Goal: Task Accomplishment & Management: Complete application form

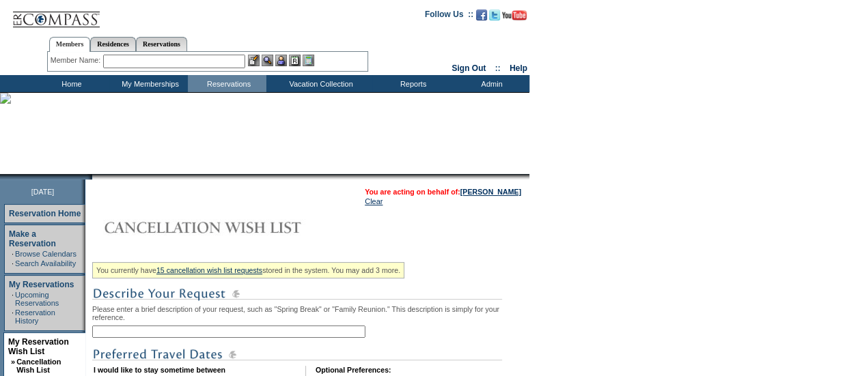
scroll to position [109, 0]
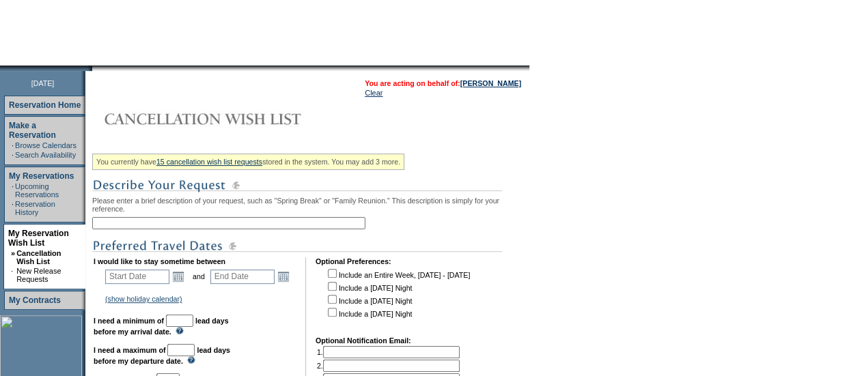
click at [167, 224] on input "text" at bounding box center [228, 223] width 273 height 12
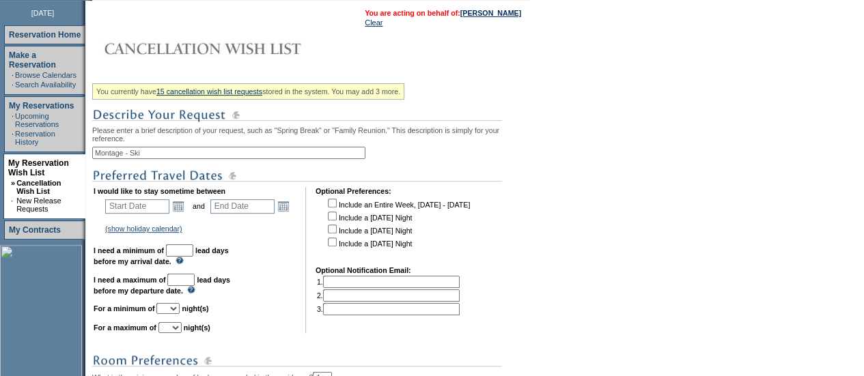
scroll to position [180, 0]
type input "Montage - Ski"
click at [182, 210] on link "Open the calendar popup." at bounding box center [178, 205] width 15 height 15
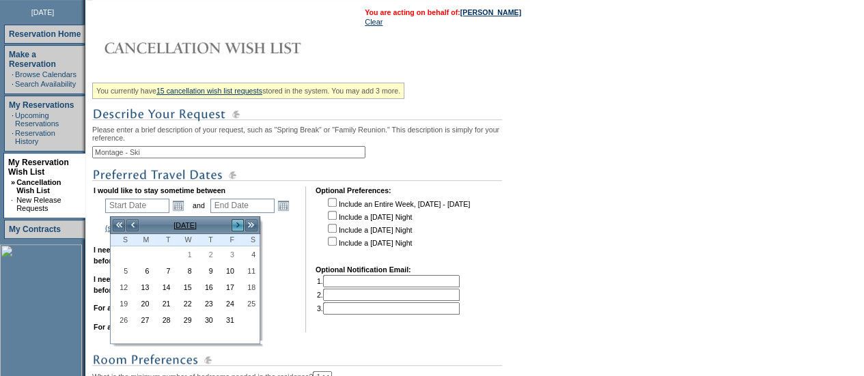
click at [233, 227] on link ">" at bounding box center [238, 225] width 14 height 14
click at [235, 225] on link ">" at bounding box center [238, 225] width 14 height 14
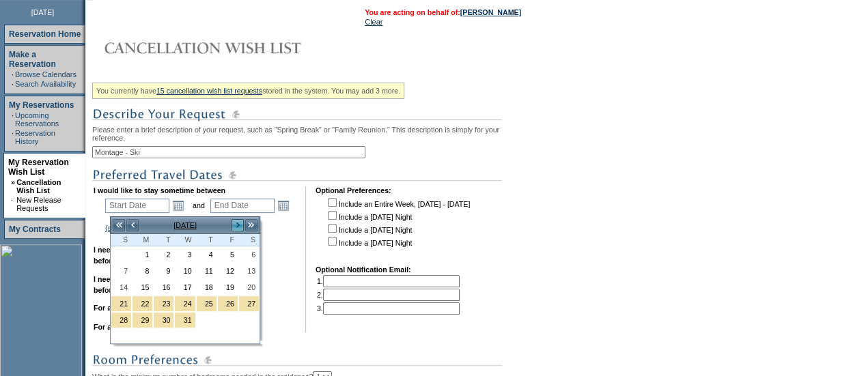
click at [235, 225] on link ">" at bounding box center [238, 225] width 14 height 14
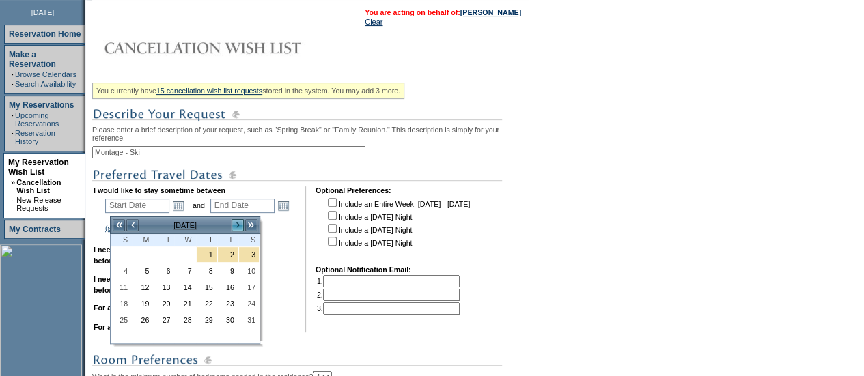
click at [235, 225] on link ">" at bounding box center [238, 225] width 14 height 14
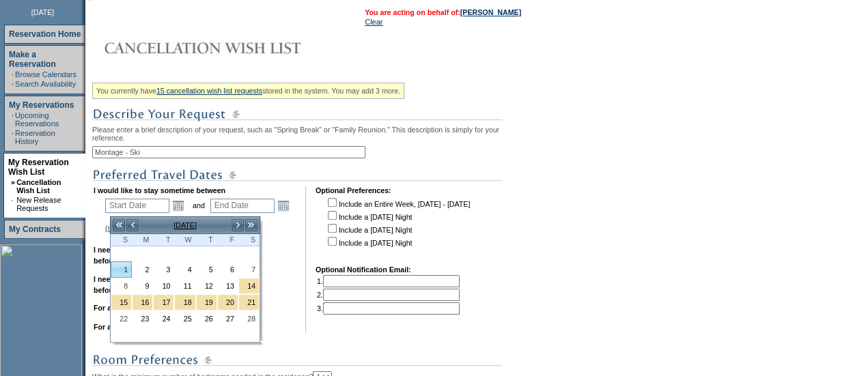
click at [127, 271] on link "1" at bounding box center [121, 269] width 20 height 15
type input "[DATE]"
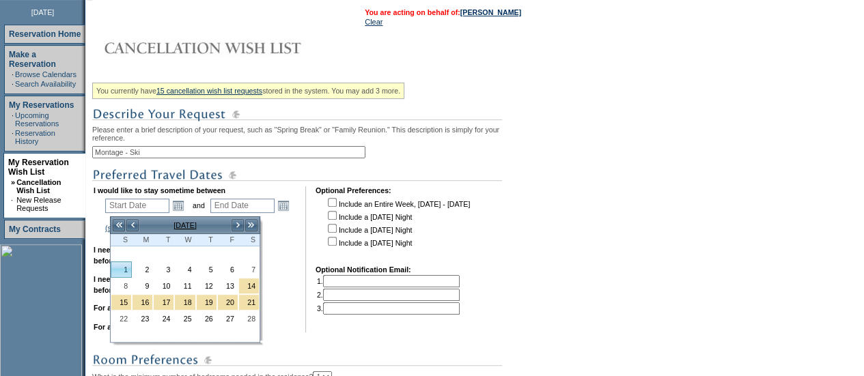
type input "125"
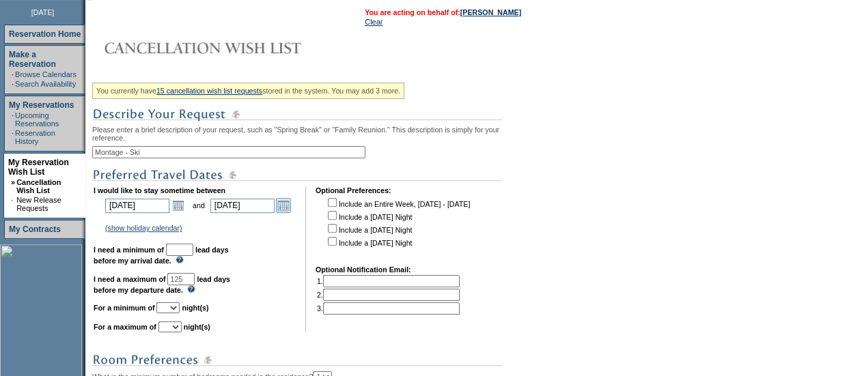
click at [289, 205] on link "Open the calendar popup." at bounding box center [283, 205] width 15 height 15
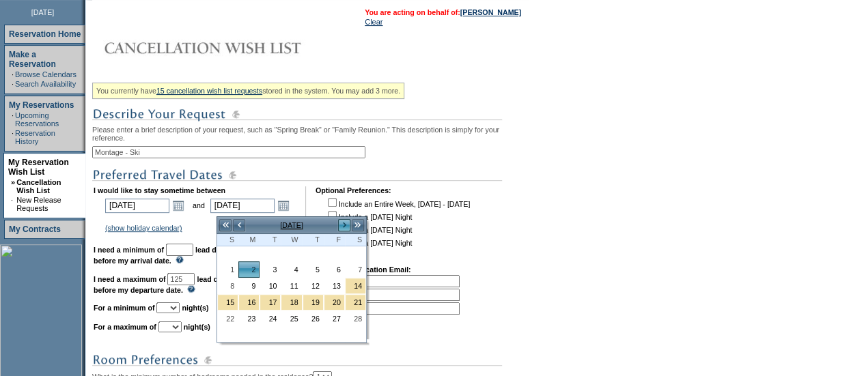
click at [347, 227] on link ">" at bounding box center [344, 225] width 14 height 14
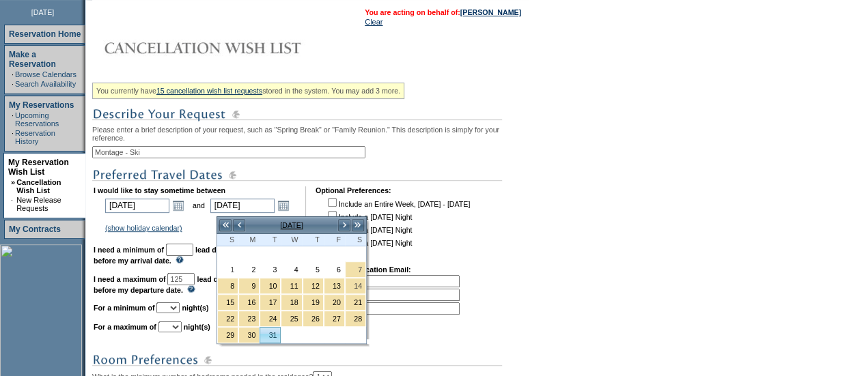
click at [271, 334] on link "31" at bounding box center [270, 335] width 20 height 15
type input "[DATE]"
type input "182"
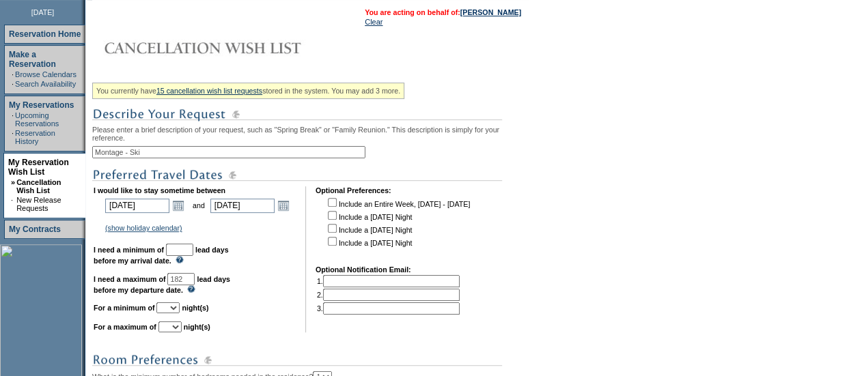
click at [190, 251] on input "text" at bounding box center [179, 250] width 27 height 12
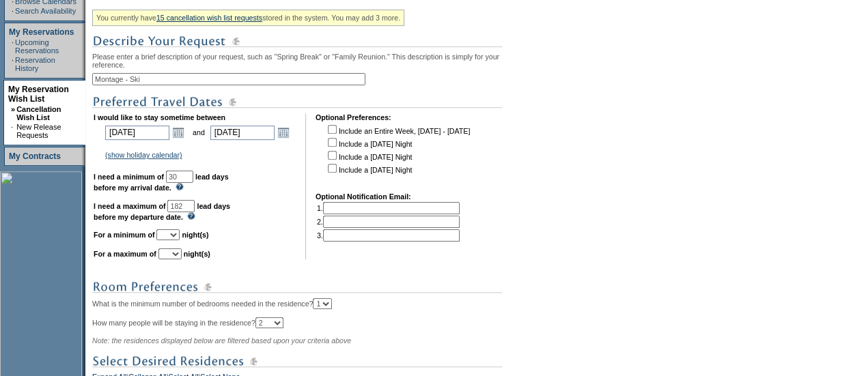
scroll to position [253, 0]
type input "30"
click at [180, 240] on select "1 2 3 4 5 6 7 8 9 10 11 12 13 14" at bounding box center [167, 234] width 23 height 11
select select "5"
click at [173, 235] on select "1 2 3 4 5 6 7 8 9 10 11 12 13 14" at bounding box center [167, 234] width 23 height 11
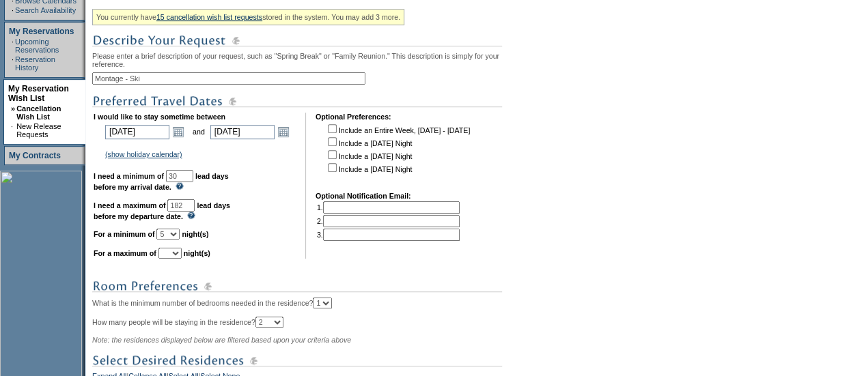
click at [182, 259] on select "1 2 3 4 5 6 7 8 9 10 11 12 13 14" at bounding box center [169, 253] width 23 height 11
select select "7"
click at [175, 254] on select "1 2 3 4 5 6 7 8 9 10 11 12 13 14" at bounding box center [169, 253] width 23 height 11
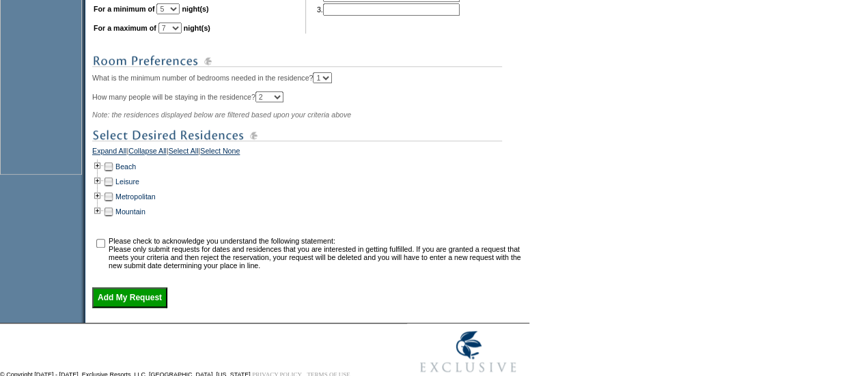
scroll to position [526, 0]
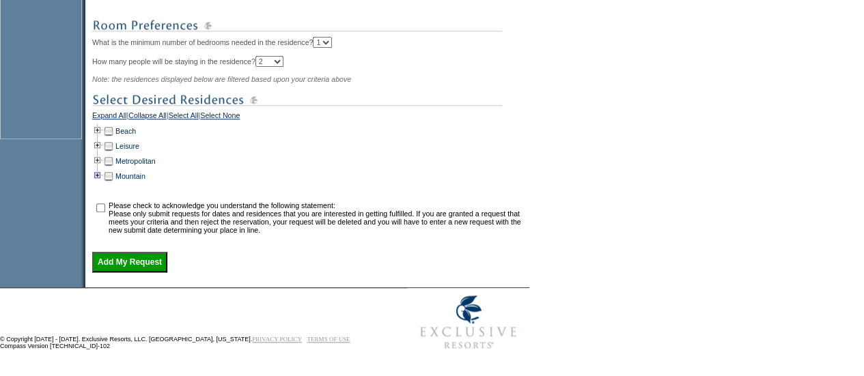
click at [100, 173] on td at bounding box center [97, 176] width 11 height 15
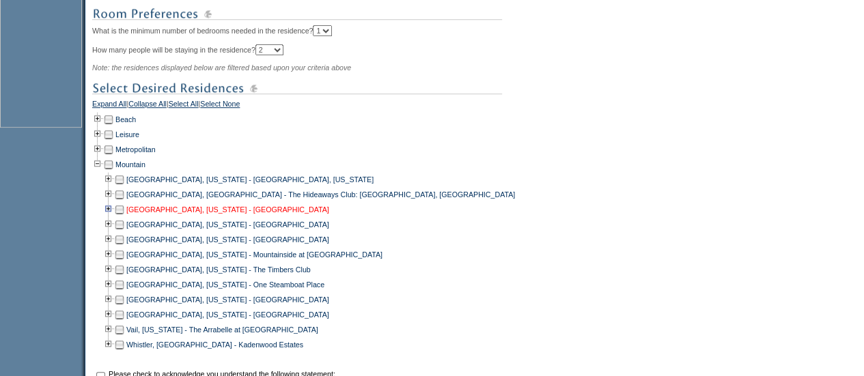
scroll to position [575, 0]
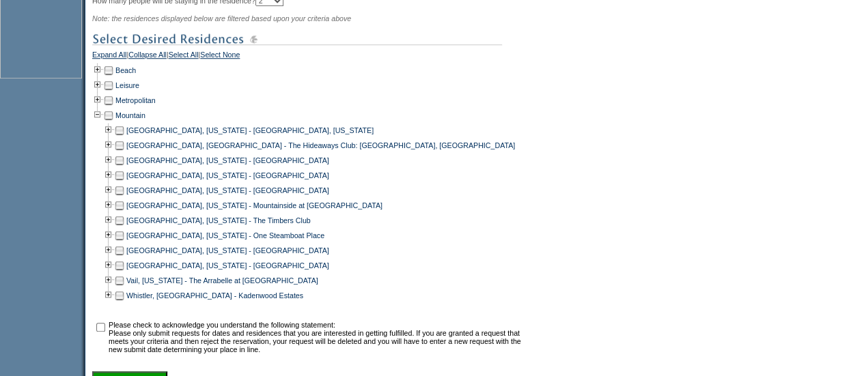
click at [125, 183] on td at bounding box center [119, 175] width 11 height 15
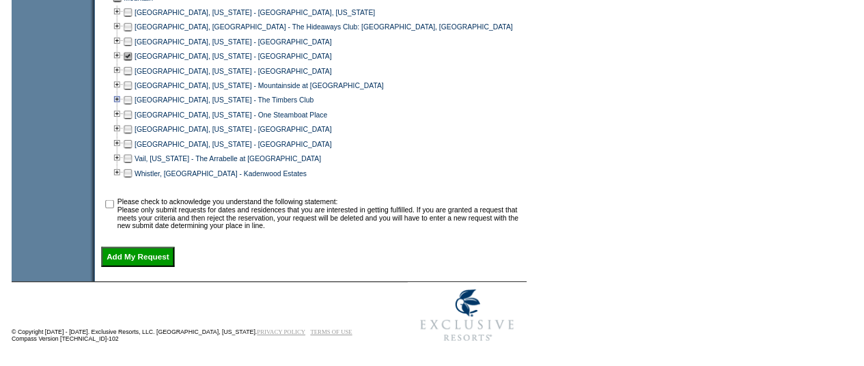
scroll to position [694, 0]
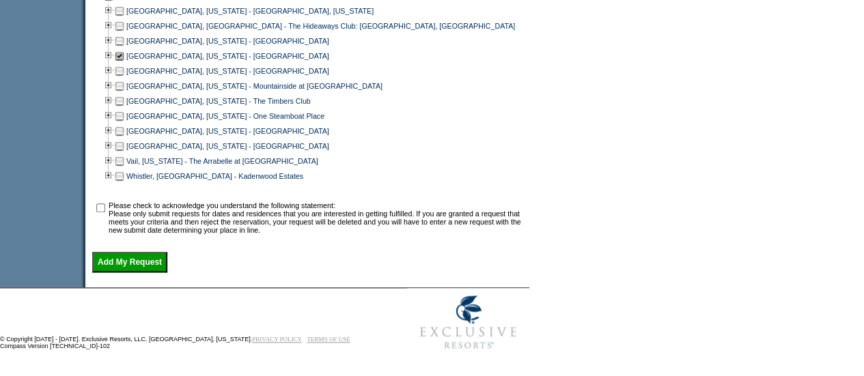
click at [104, 212] on input "checkbox" at bounding box center [100, 207] width 9 height 9
checkbox input "true"
click at [115, 267] on input "Add My Request" at bounding box center [129, 262] width 75 height 20
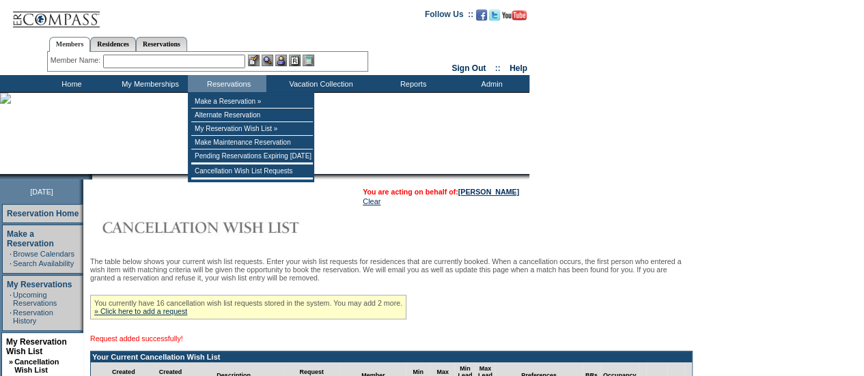
click at [179, 59] on input "text" at bounding box center [174, 62] width 142 height 14
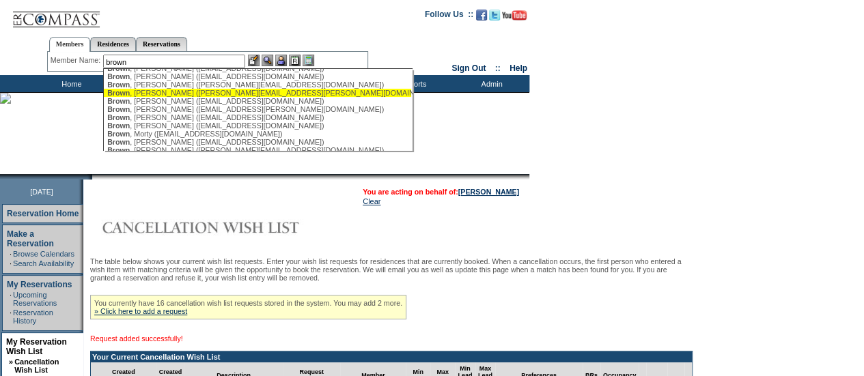
scroll to position [236, 0]
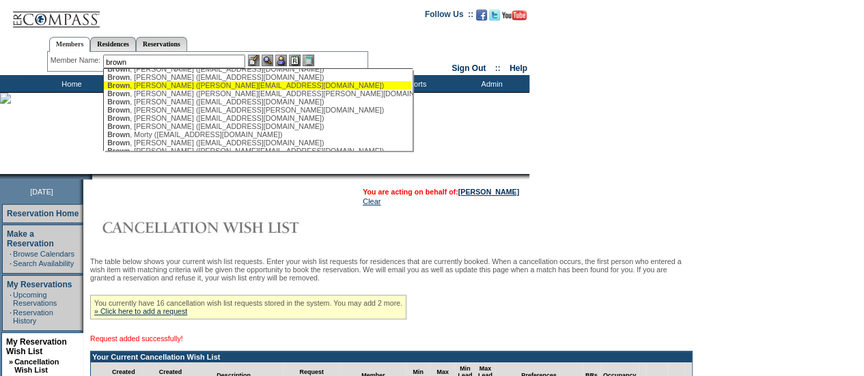
click at [168, 89] on div "[PERSON_NAME] ([PERSON_NAME][EMAIL_ADDRESS][DOMAIN_NAME])" at bounding box center [257, 85] width 300 height 8
type input "[PERSON_NAME] ([PERSON_NAME][EMAIL_ADDRESS][DOMAIN_NAME])"
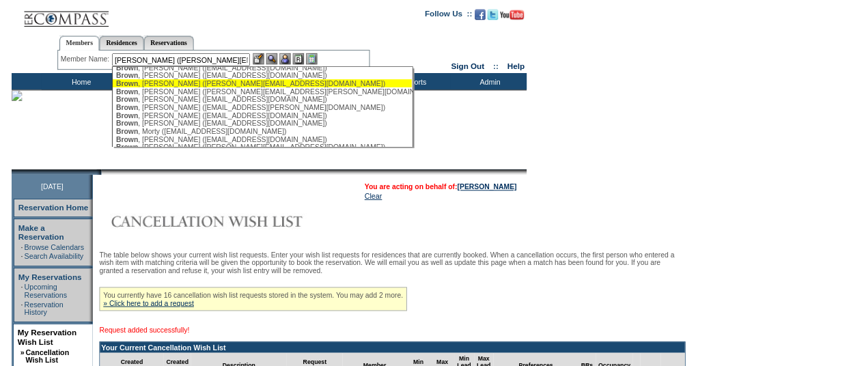
scroll to position [0, 0]
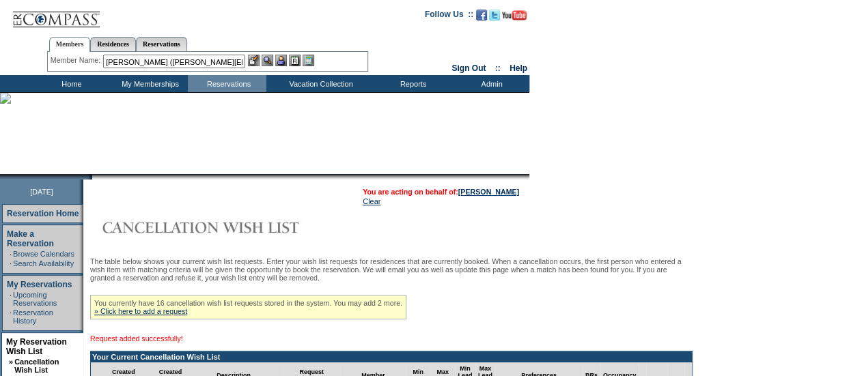
click at [268, 63] on img at bounding box center [267, 61] width 12 height 12
